Goal: Task Accomplishment & Management: Use online tool/utility

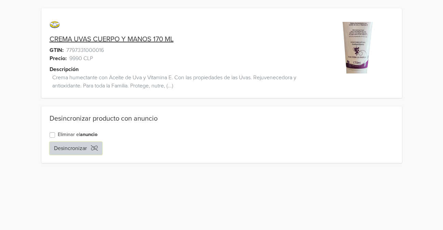
click at [69, 152] on button "Desincronizar" at bounding box center [76, 148] width 53 height 13
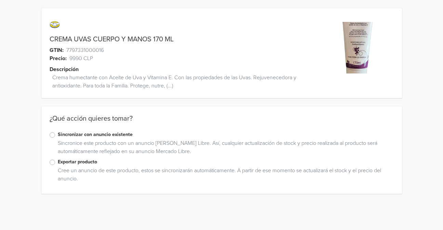
click at [58, 163] on label "Exportar producto" at bounding box center [226, 162] width 336 height 8
click at [0, 0] on input "Exportar producto" at bounding box center [0, 0] width 0 height 0
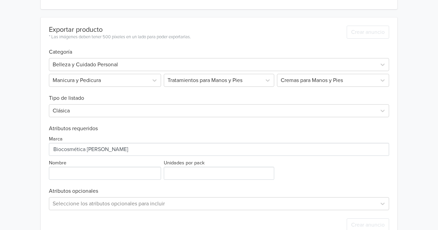
scroll to position [189, 0]
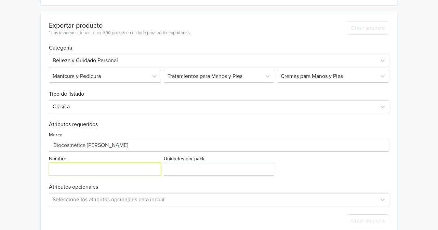
click at [89, 172] on input "Nombre" at bounding box center [105, 169] width 112 height 13
click at [114, 170] on input "Nombre" at bounding box center [105, 169] width 112 height 13
type input "Crema Uvas 170 ml"
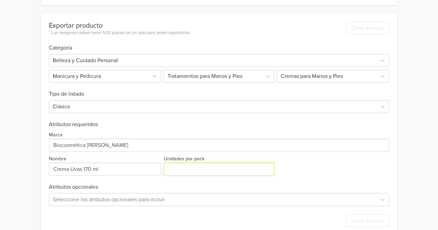
click at [182, 171] on input "Unidades por pack" at bounding box center [219, 169] width 111 height 13
click at [333, 159] on div "Marca Nombre Unidades por pack" at bounding box center [219, 152] width 340 height 48
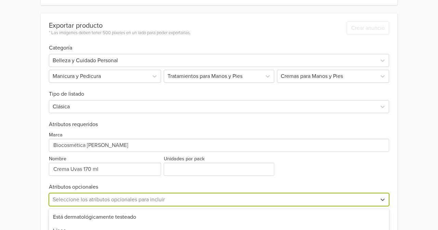
scroll to position [270, 0]
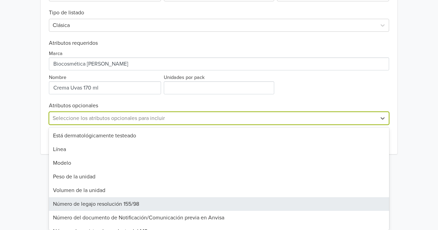
click at [146, 125] on div "45 results available. Use Up and Down to choose options, press Enter to select …" at bounding box center [219, 118] width 340 height 13
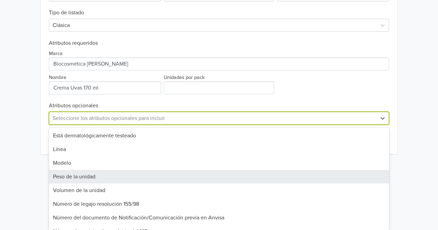
click at [131, 177] on div "Peso de la unidad" at bounding box center [219, 177] width 340 height 14
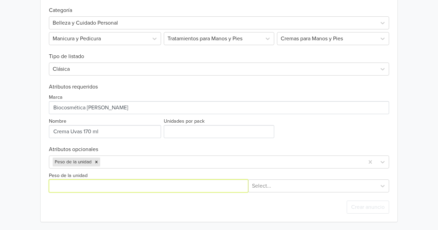
click at [113, 183] on input "Peso de la unidad" at bounding box center [148, 185] width 199 height 13
type input "170"
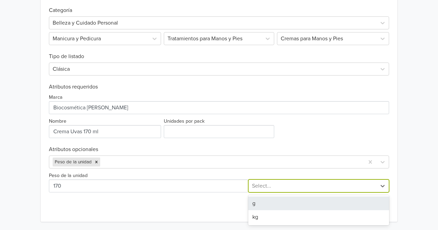
click at [265, 187] on div at bounding box center [312, 186] width 121 height 10
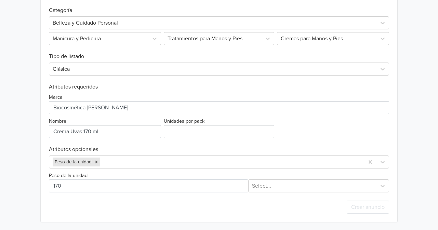
click at [225, 208] on div "Crear anuncio" at bounding box center [219, 206] width 340 height 29
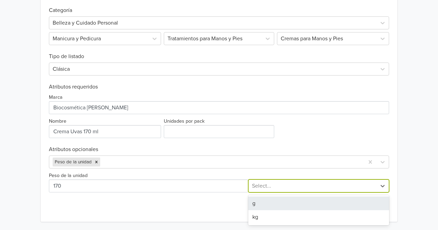
click at [262, 185] on div at bounding box center [312, 186] width 121 height 10
click at [260, 201] on div "g" at bounding box center [318, 203] width 141 height 14
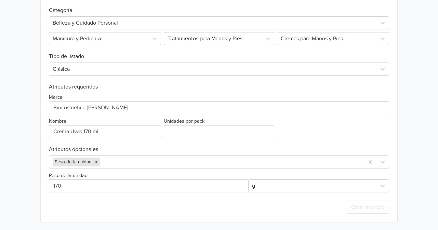
click at [221, 204] on div "Crear anuncio" at bounding box center [219, 206] width 340 height 29
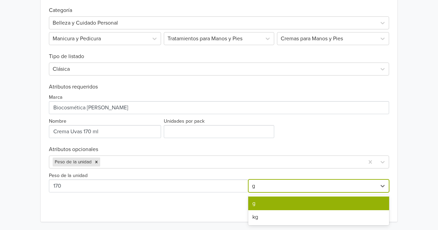
click at [265, 186] on div at bounding box center [312, 186] width 121 height 10
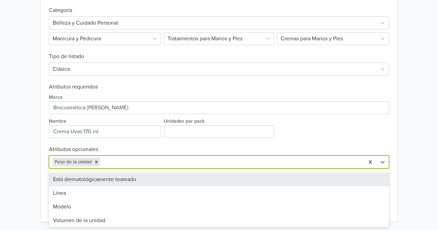
click at [219, 163] on div at bounding box center [230, 162] width 259 height 10
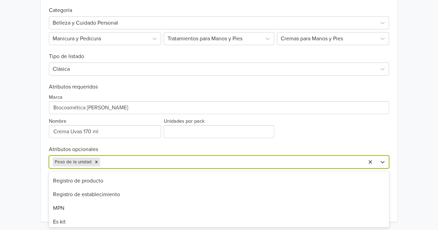
scroll to position [63, 0]
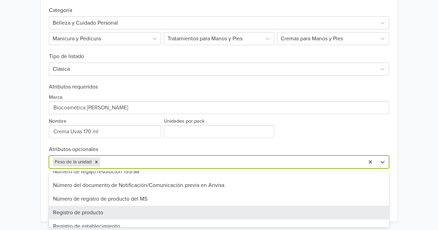
click at [232, 213] on div "Registro de producto" at bounding box center [219, 213] width 340 height 14
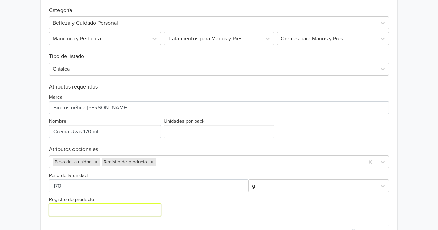
click at [126, 210] on input "Registro de producto" at bounding box center [105, 209] width 112 height 13
paste input "3156C-3/23"
type input "ISP N° 3156C-3/23"
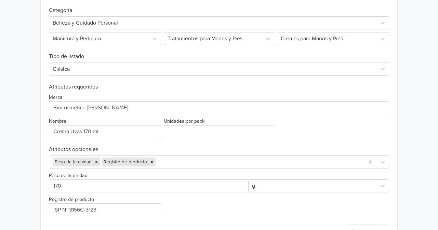
click at [198, 204] on div "Peso de la unidad g Registro de producto" at bounding box center [219, 192] width 340 height 48
click at [262, 190] on div at bounding box center [312, 186] width 121 height 10
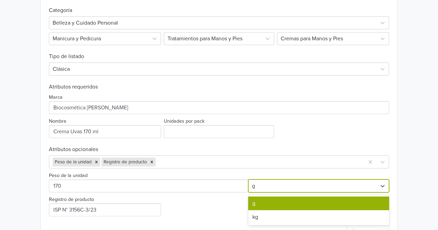
scroll to position [250, 0]
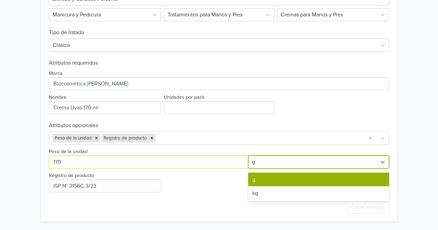
click at [225, 162] on input "Peso de la unidad" at bounding box center [148, 161] width 199 height 13
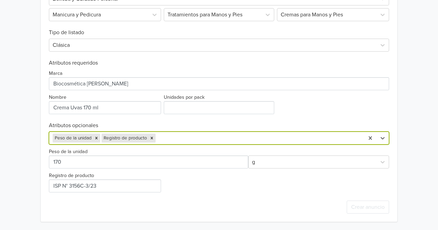
click at [237, 191] on div "Peso de la unidad g Registro de producto" at bounding box center [219, 168] width 340 height 48
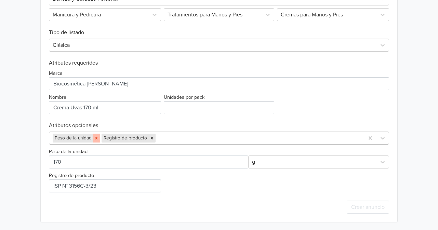
click at [95, 138] on icon "Remove Peso de la unidad" at bounding box center [96, 138] width 5 height 5
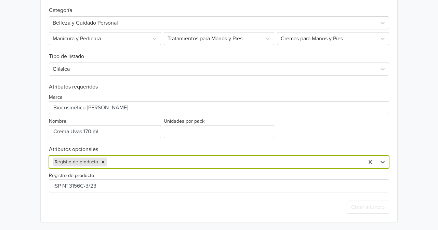
scroll to position [226, 0]
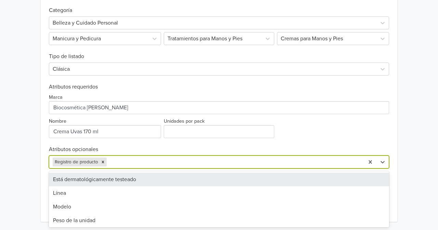
click at [131, 160] on div at bounding box center [234, 162] width 252 height 10
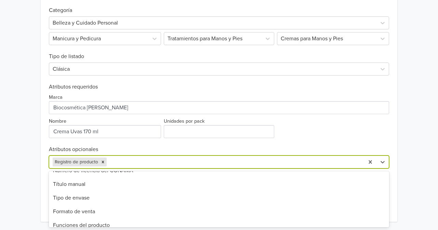
scroll to position [200, 0]
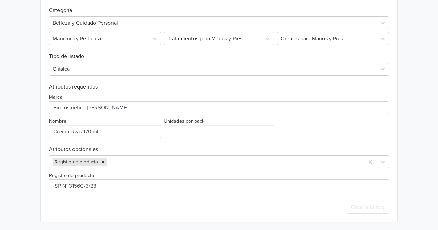
click at [304, 124] on div "Marca Nombre Unidades por pack" at bounding box center [219, 114] width 340 height 48
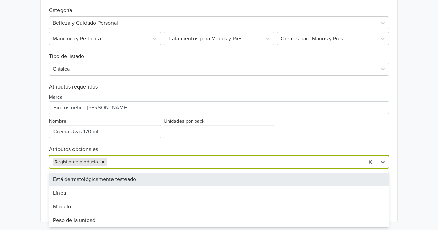
click at [136, 162] on div at bounding box center [234, 162] width 252 height 10
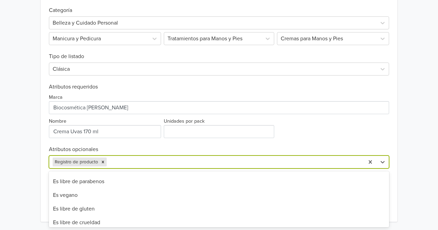
scroll to position [419, 0]
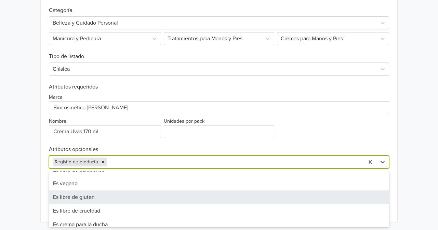
click at [56, 200] on div "Es libre de gluten" at bounding box center [219, 197] width 340 height 14
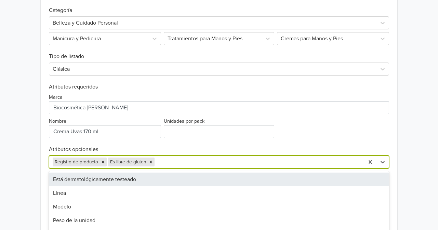
scroll to position [250, 0]
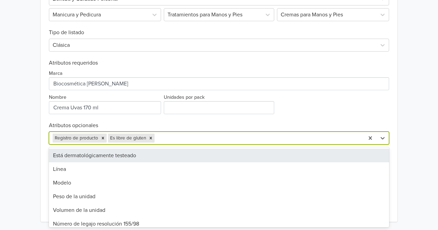
click at [168, 144] on div "option Es libre de gluten, selected. 43 results available. Use Up and Down to c…" at bounding box center [219, 137] width 340 height 13
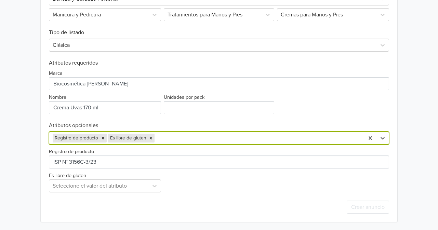
click at [179, 140] on div at bounding box center [258, 138] width 205 height 10
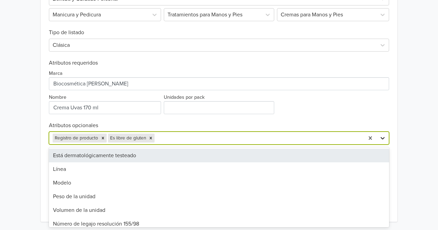
click at [383, 136] on icon at bounding box center [382, 138] width 7 height 7
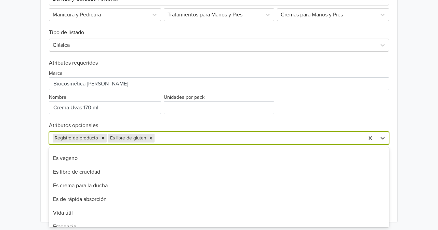
scroll to position [430, 0]
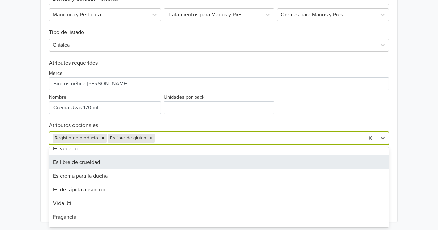
click at [92, 161] on div "Es libre de crueldad" at bounding box center [219, 162] width 340 height 14
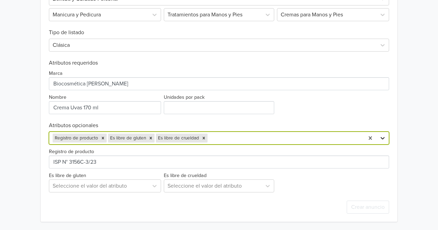
click at [383, 140] on icon at bounding box center [382, 138] width 7 height 7
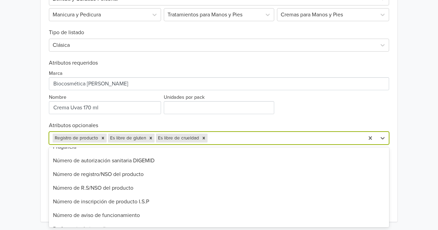
scroll to position [497, 0]
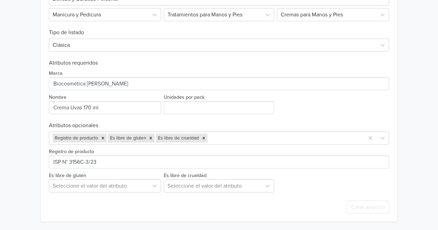
click at [163, 120] on div "Exportar producto * Las imágenes deben tener 500 píxeles en un lado para poder …" at bounding box center [219, 87] width 340 height 270
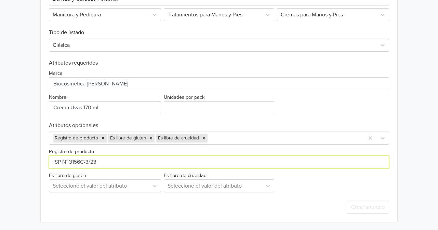
drag, startPoint x: 104, startPoint y: 163, endPoint x: 70, endPoint y: 163, distance: 34.2
click at [70, 163] on input "Registro de producto" at bounding box center [219, 161] width 340 height 13
click at [75, 162] on input "Registro de producto" at bounding box center [219, 161] width 340 height 13
drag, startPoint x: 75, startPoint y: 162, endPoint x: 63, endPoint y: 162, distance: 12.3
click at [63, 162] on input "Registro de producto" at bounding box center [219, 161] width 340 height 13
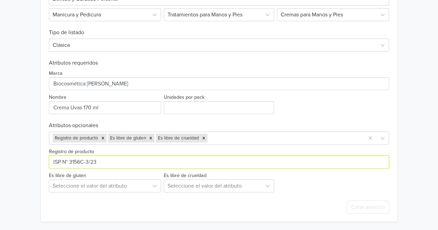
drag, startPoint x: 98, startPoint y: 159, endPoint x: 69, endPoint y: 158, distance: 29.0
click at [69, 158] on input "Registro de producto" at bounding box center [219, 161] width 340 height 13
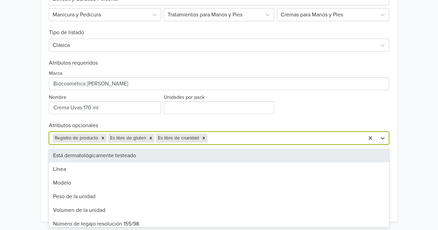
click at [215, 138] on div at bounding box center [285, 138] width 152 height 10
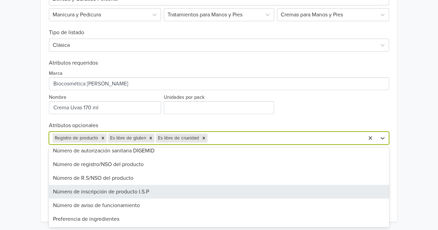
click at [127, 192] on div "Número de inscripción de producto I.S.P" at bounding box center [219, 192] width 340 height 14
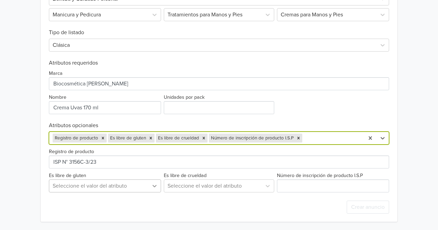
click at [154, 185] on icon at bounding box center [154, 185] width 7 height 7
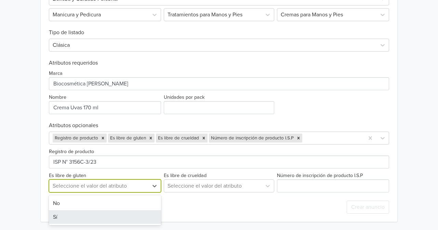
click at [144, 221] on div "Sí" at bounding box center [105, 217] width 112 height 14
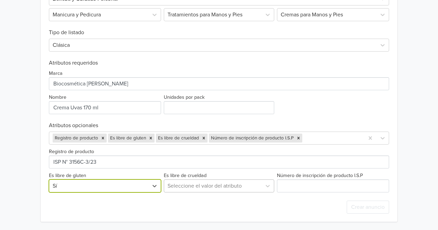
click at [209, 186] on div at bounding box center [212, 186] width 91 height 10
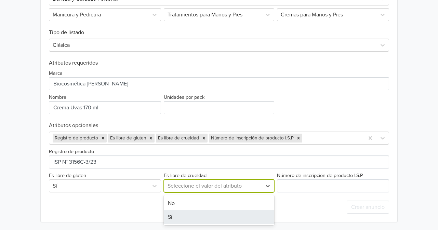
click at [195, 220] on div "Sí" at bounding box center [219, 217] width 111 height 14
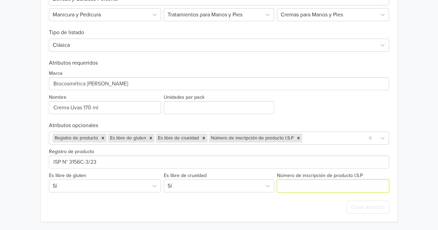
click at [287, 183] on input "Número de inscripción de producto I.S.P" at bounding box center [333, 185] width 112 height 13
paste input "3156C-3/23"
type input "3156C-3/23"
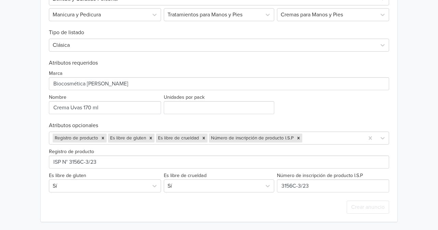
click at [277, 216] on div "Crear anuncio" at bounding box center [219, 206] width 340 height 29
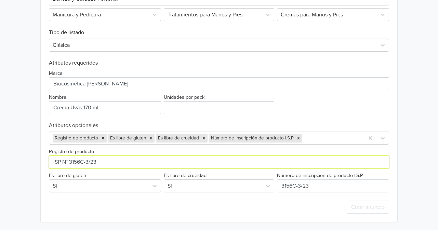
click at [107, 164] on input "Registro de producto" at bounding box center [219, 161] width 340 height 13
click at [102, 140] on icon "Remove Registro de producto" at bounding box center [102, 138] width 5 height 5
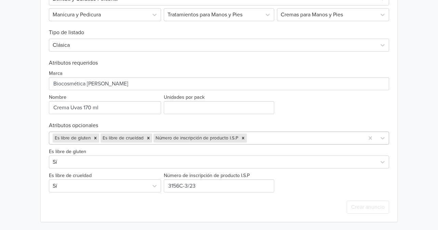
click at [210, 208] on div "Crear anuncio" at bounding box center [219, 206] width 340 height 29
click at [197, 108] on input "Unidades por pack" at bounding box center [219, 107] width 111 height 13
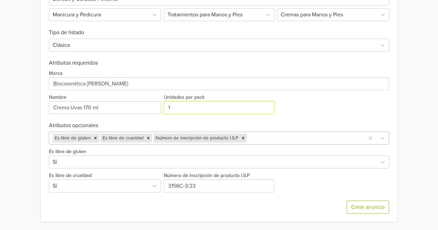
type input "1"
click at [300, 101] on div "Marca Nombre Unidades por pack 1" at bounding box center [219, 90] width 340 height 48
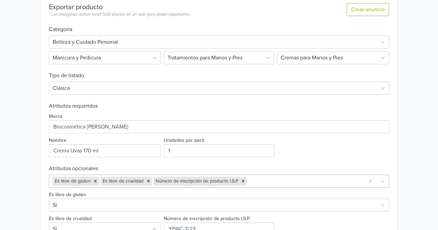
scroll to position [206, 0]
click at [351, 89] on div at bounding box center [213, 89] width 320 height 10
click at [396, 86] on div "Exportar producto * Las imágenes deben tener 500 píxeles en un lado para poder …" at bounding box center [219, 131] width 356 height 270
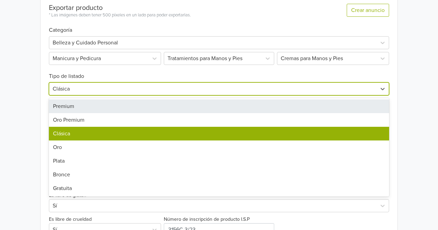
click at [369, 88] on div at bounding box center [213, 89] width 320 height 10
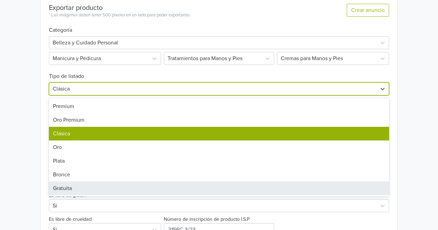
click at [351, 189] on div "Gratuita" at bounding box center [219, 188] width 340 height 14
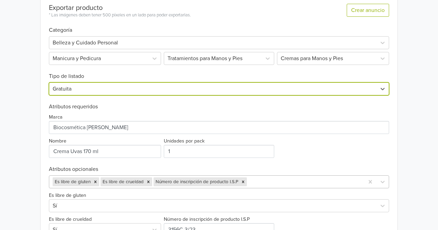
click at [311, 89] on div at bounding box center [213, 89] width 320 height 10
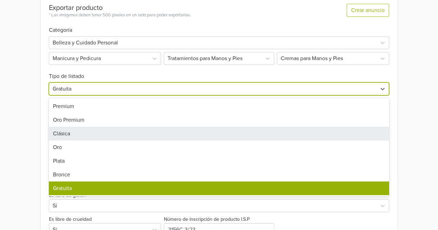
click at [276, 133] on div "Clásica" at bounding box center [219, 134] width 340 height 14
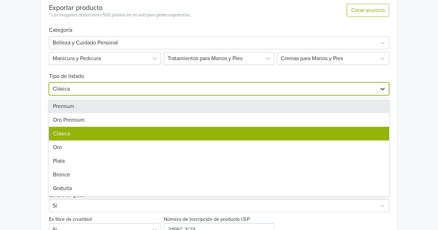
click at [379, 89] on icon at bounding box center [382, 88] width 7 height 7
click at [358, 105] on div "Premium" at bounding box center [219, 106] width 340 height 14
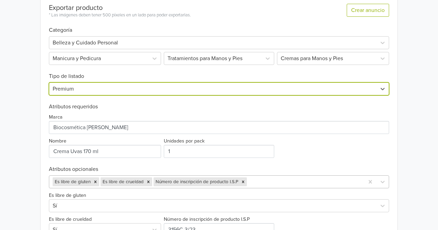
scroll to position [250, 0]
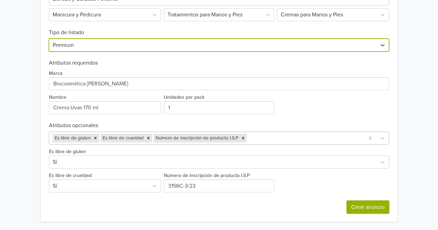
click at [371, 205] on button "Crear anuncio" at bounding box center [367, 206] width 42 height 13
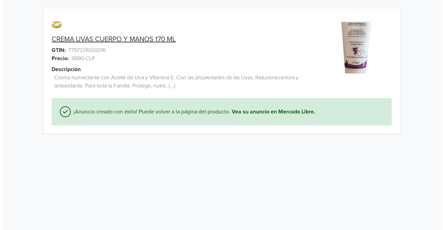
scroll to position [0, 0]
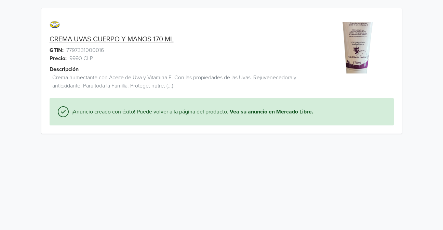
click at [258, 112] on link "Vea su anuncio en Mercado Libre." at bounding box center [271, 112] width 83 height 8
click at [188, 142] on html "CREMA UVAS CUERPO Y MANOS 170 ML GTIN: 7797331000016 Precio: 9990 CLP Descripci…" at bounding box center [221, 71] width 443 height 142
